Goal: Entertainment & Leisure: Consume media (video, audio)

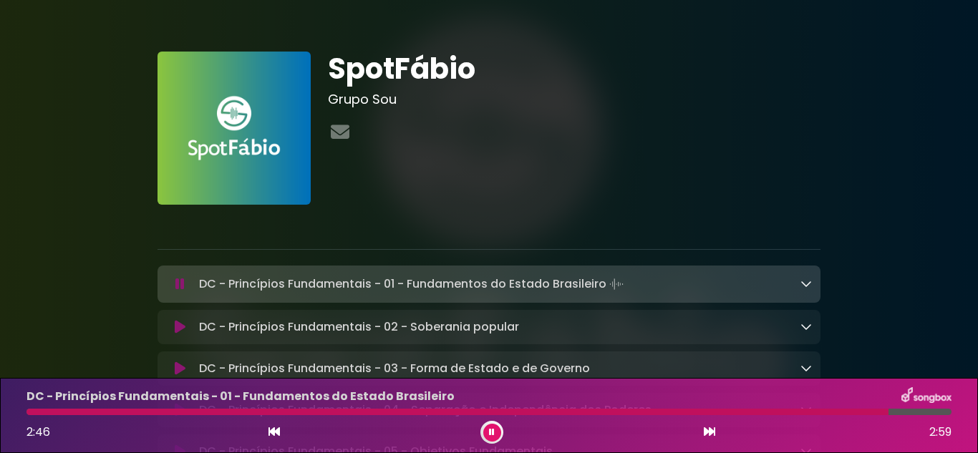
click at [496, 427] on button at bounding box center [492, 433] width 18 height 18
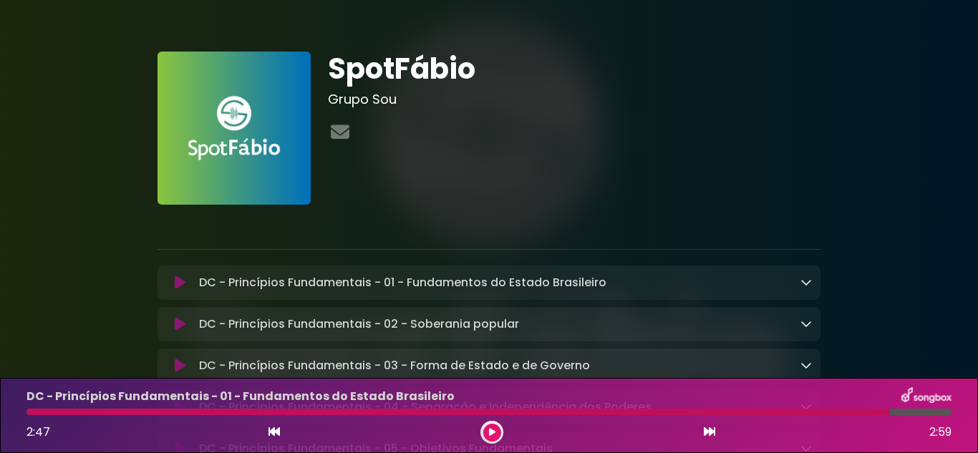
click at [498, 432] on button at bounding box center [492, 433] width 18 height 18
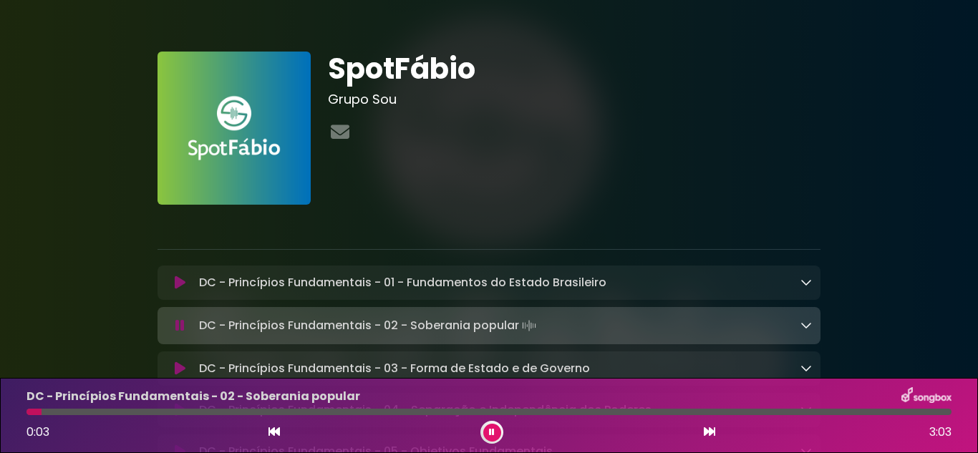
click at [499, 432] on button at bounding box center [492, 433] width 18 height 18
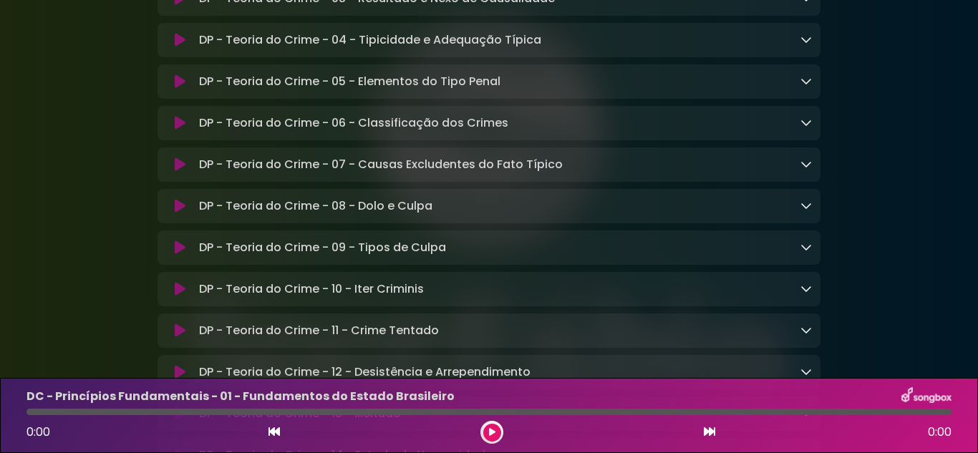
scroll to position [8949, 0]
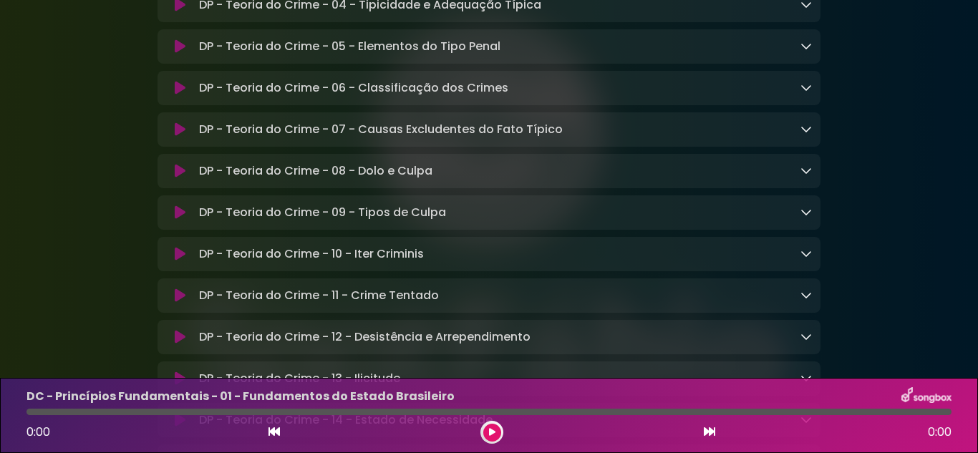
click at [803, 93] on icon at bounding box center [805, 87] width 11 height 11
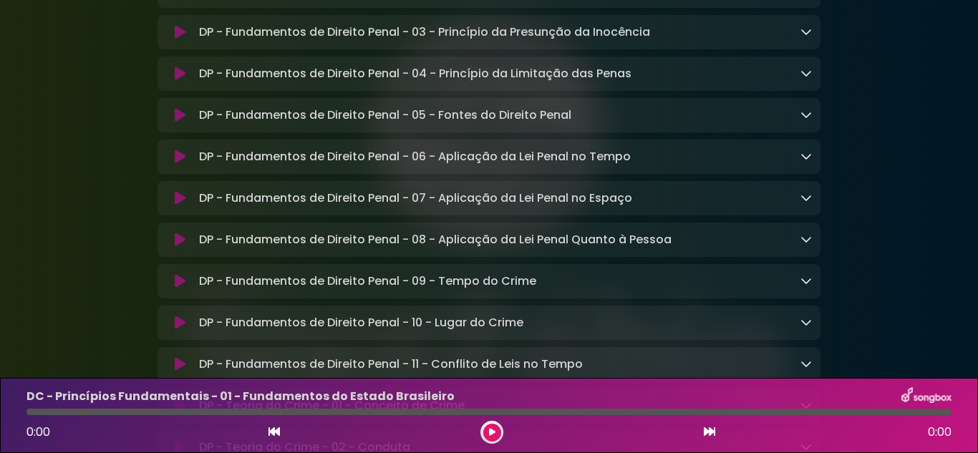
scroll to position [8448, 0]
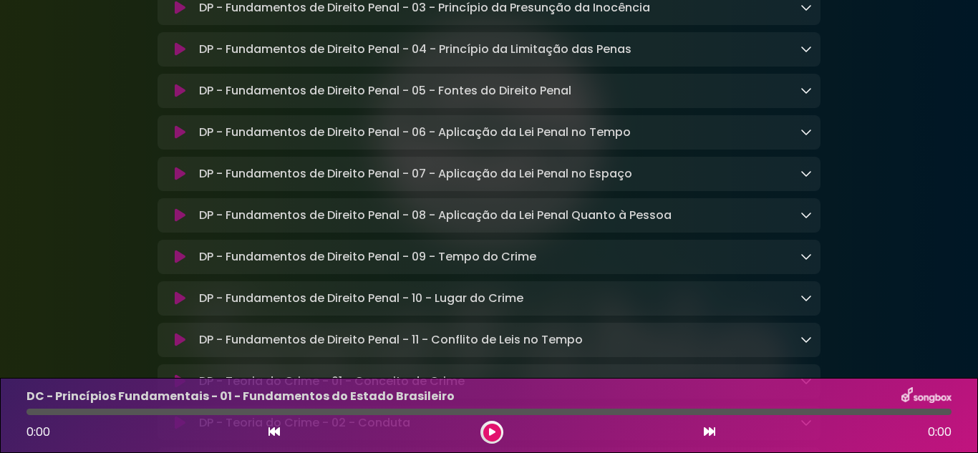
click at [387, 16] on p "DP - Fundamentos de Direito Penal - 03 - Princípio da Presunção da Inocência Lo…" at bounding box center [424, 7] width 451 height 17
